Goal: Find specific page/section: Find specific page/section

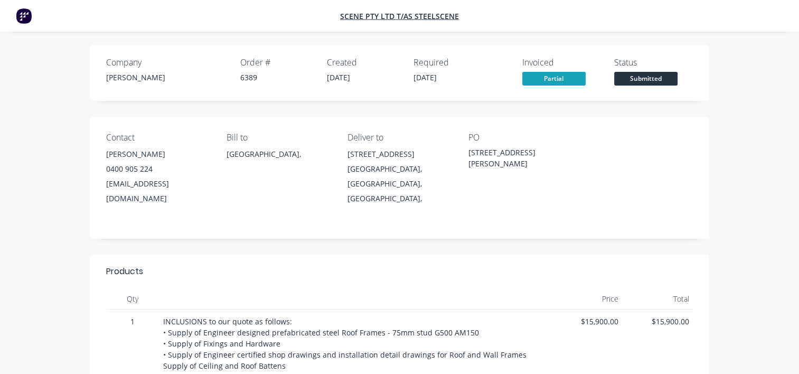
click at [538, 77] on span "Partial" at bounding box center [554, 78] width 63 height 13
click at [429, 14] on span "Scene Pty Ltd T/as Steelscene" at bounding box center [399, 16] width 119 height 10
